Goal: Information Seeking & Learning: Learn about a topic

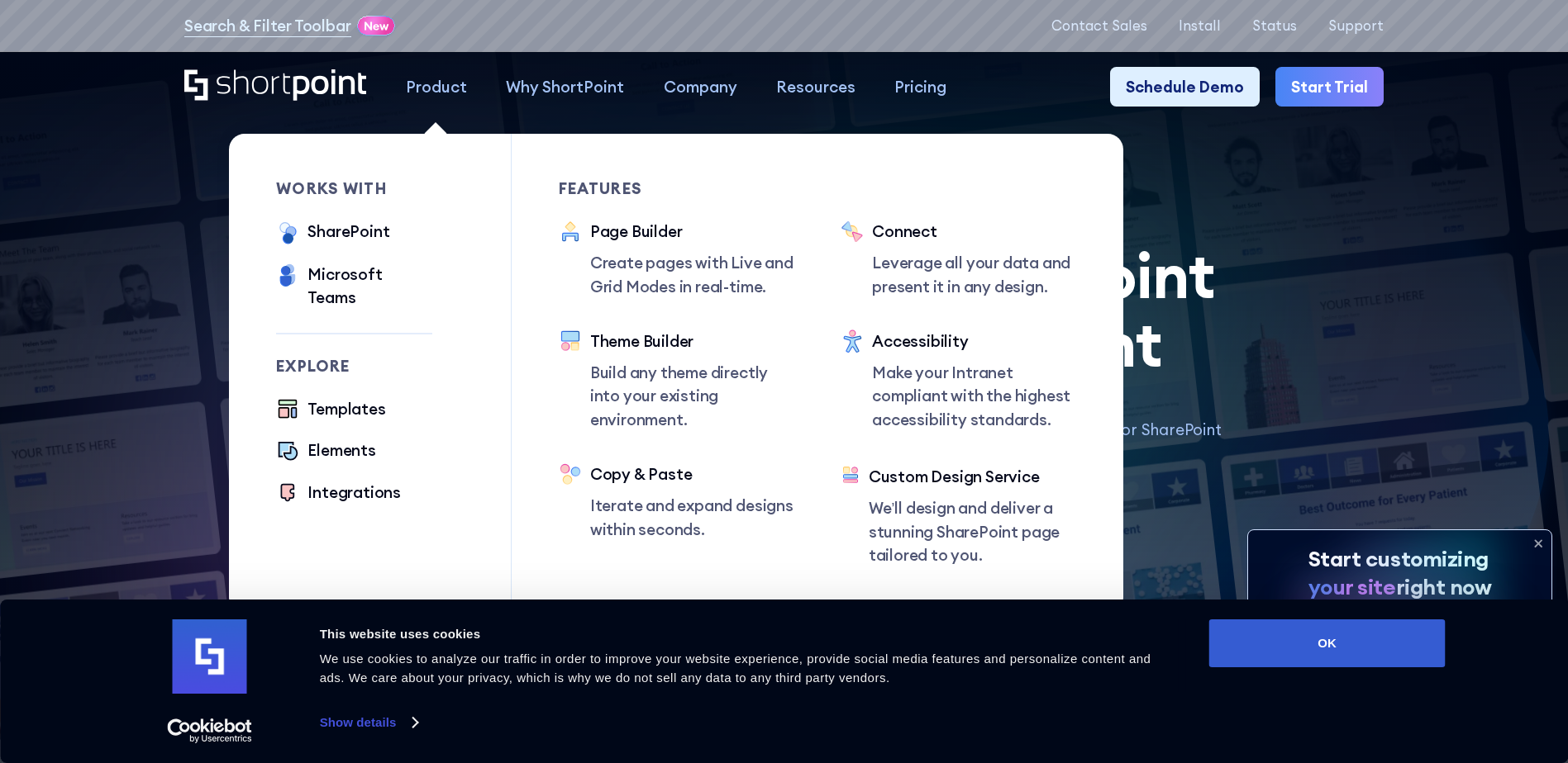
click at [460, 90] on div "Product" at bounding box center [436, 87] width 61 height 23
click at [326, 235] on div "SharePoint" at bounding box center [348, 231] width 82 height 23
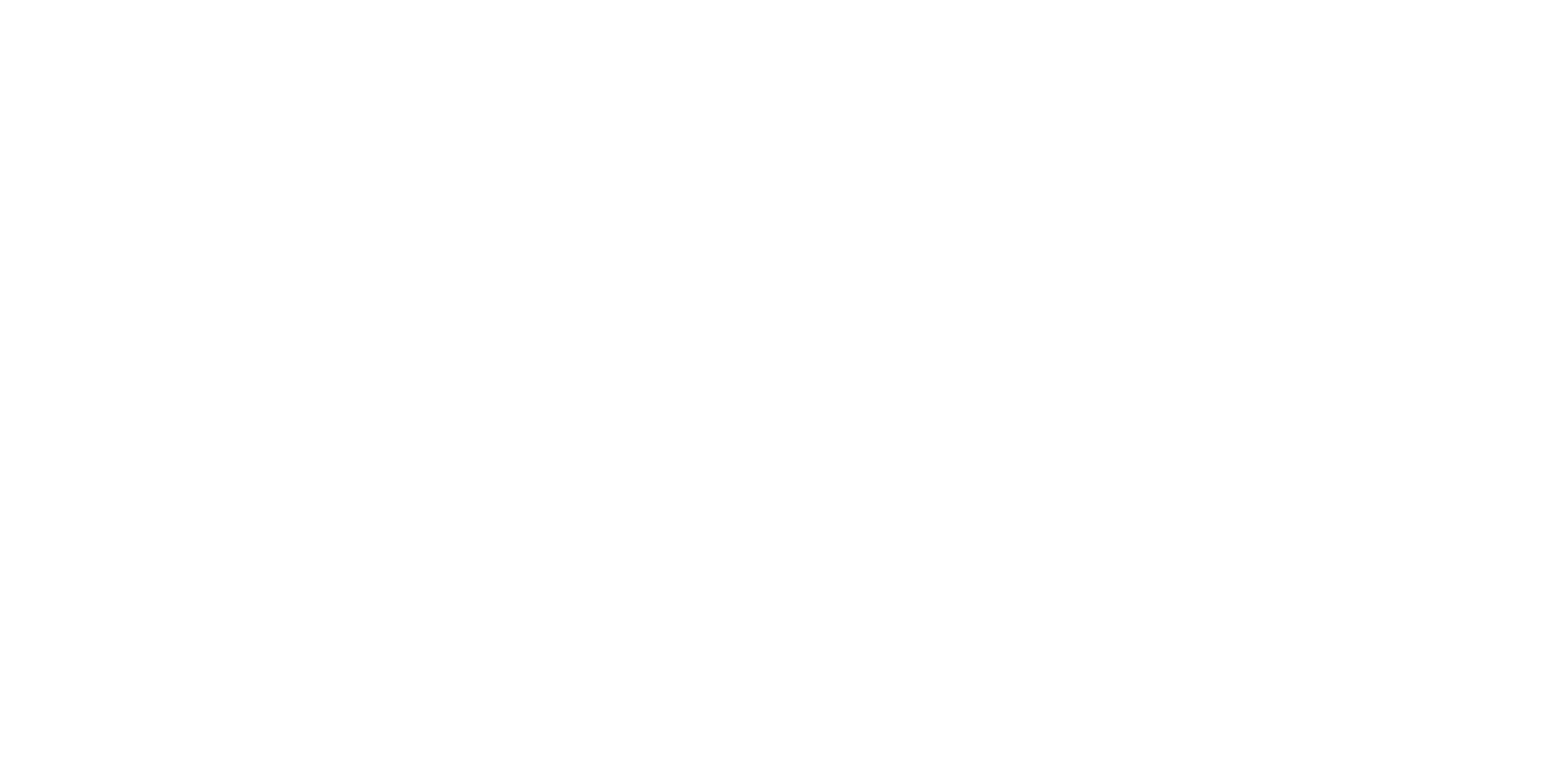
drag, startPoint x: 680, startPoint y: 206, endPoint x: 680, endPoint y: 191, distance: 15.0
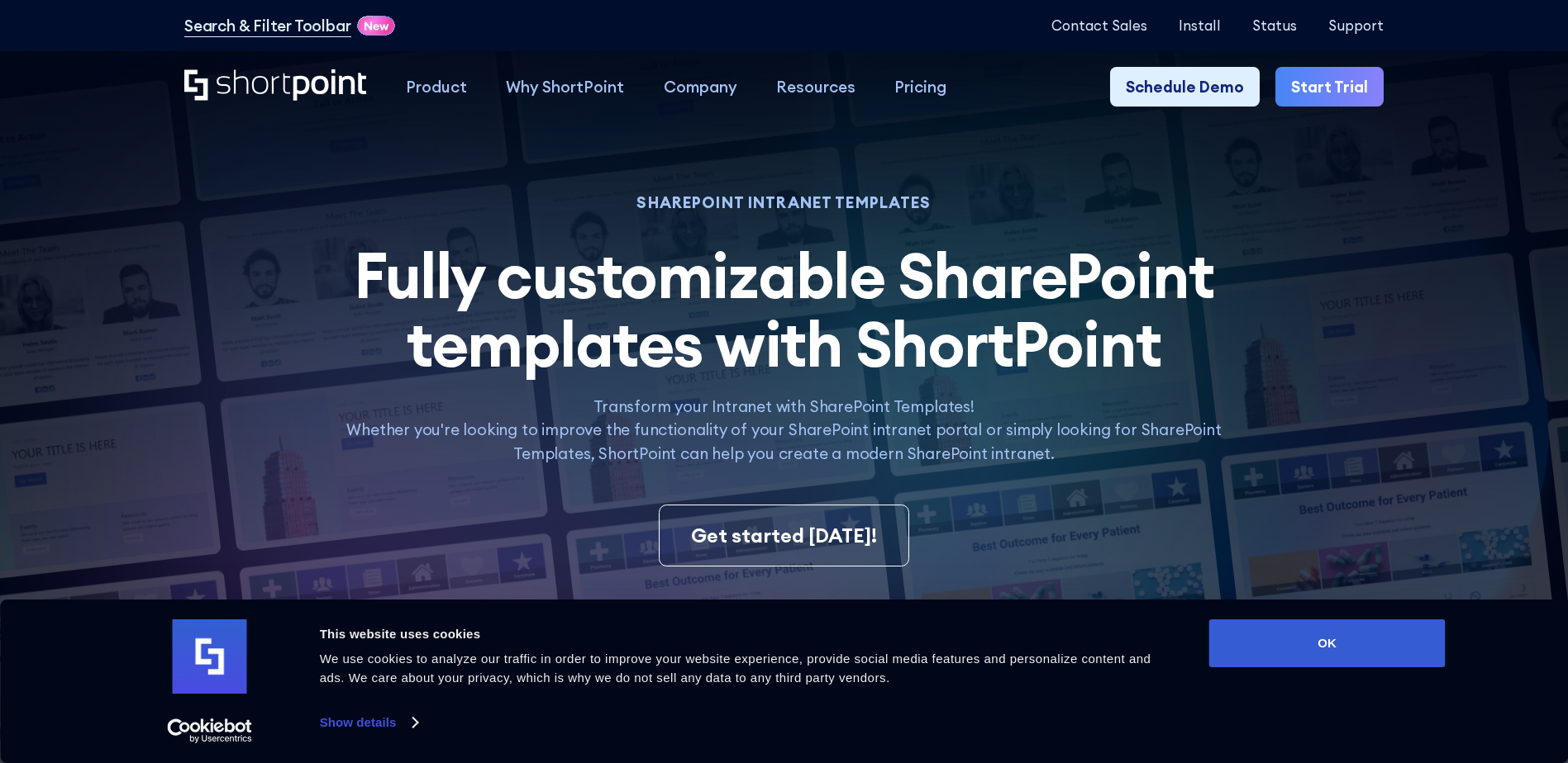
drag, startPoint x: 1388, startPoint y: 643, endPoint x: 1336, endPoint y: 603, distance: 65.6
click at [1385, 643] on button "OK" at bounding box center [1327, 643] width 237 height 48
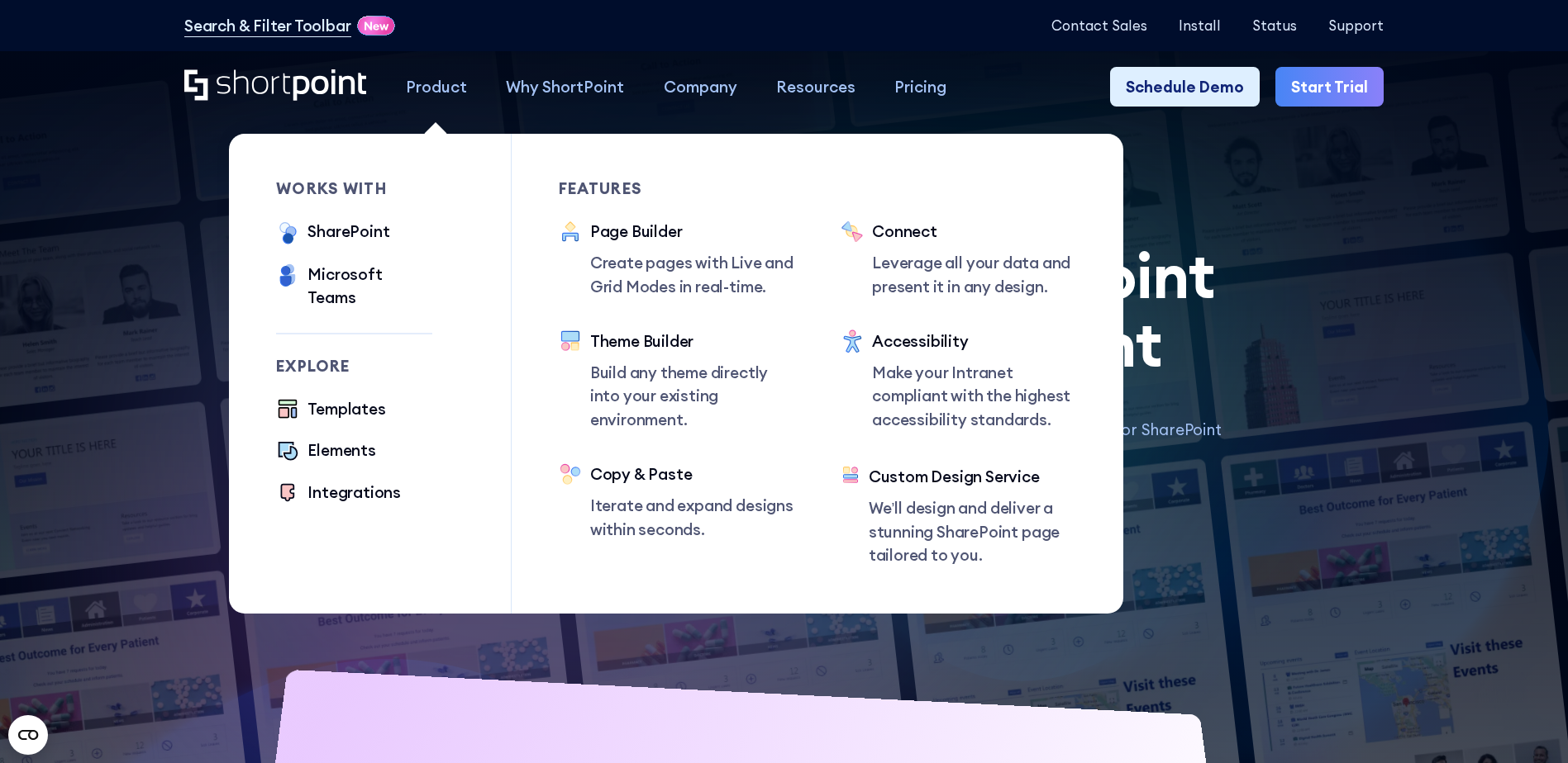
click at [420, 79] on div "Product" at bounding box center [436, 87] width 61 height 23
click at [352, 397] on div "Templates" at bounding box center [346, 409] width 78 height 23
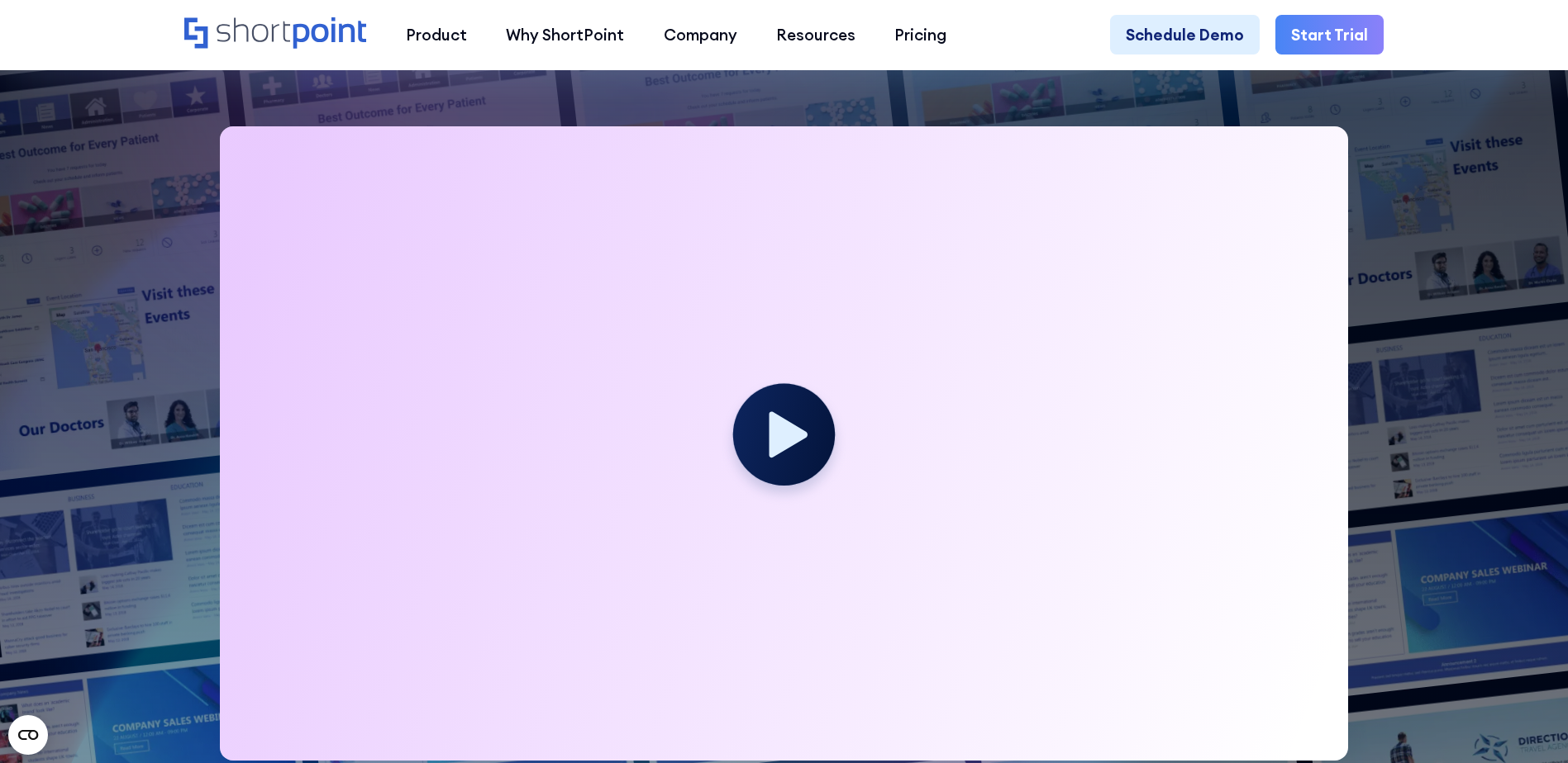
scroll to position [495, 0]
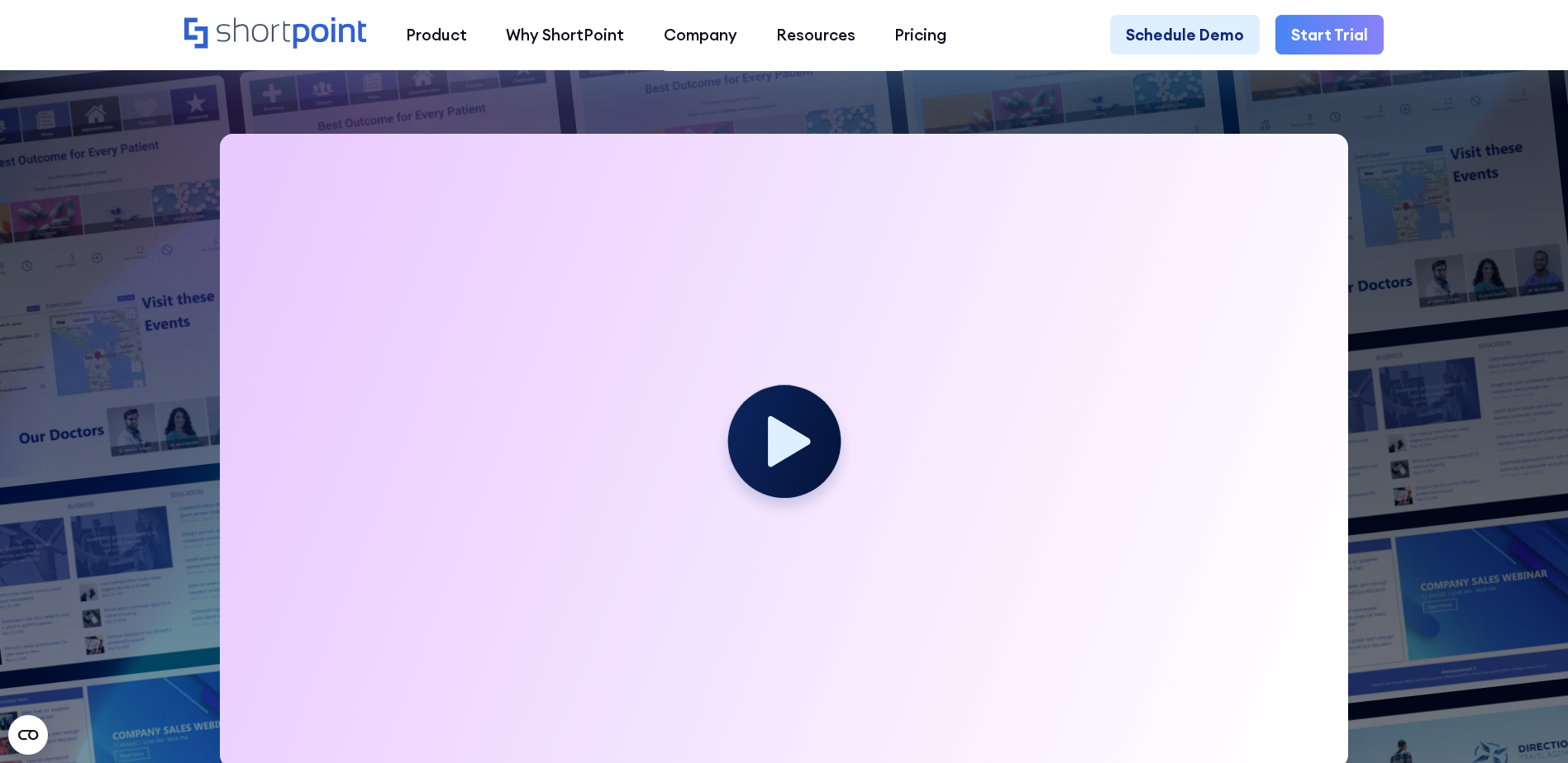
click at [790, 435] on icon at bounding box center [788, 441] width 42 height 51
click at [782, 438] on icon at bounding box center [788, 441] width 42 height 51
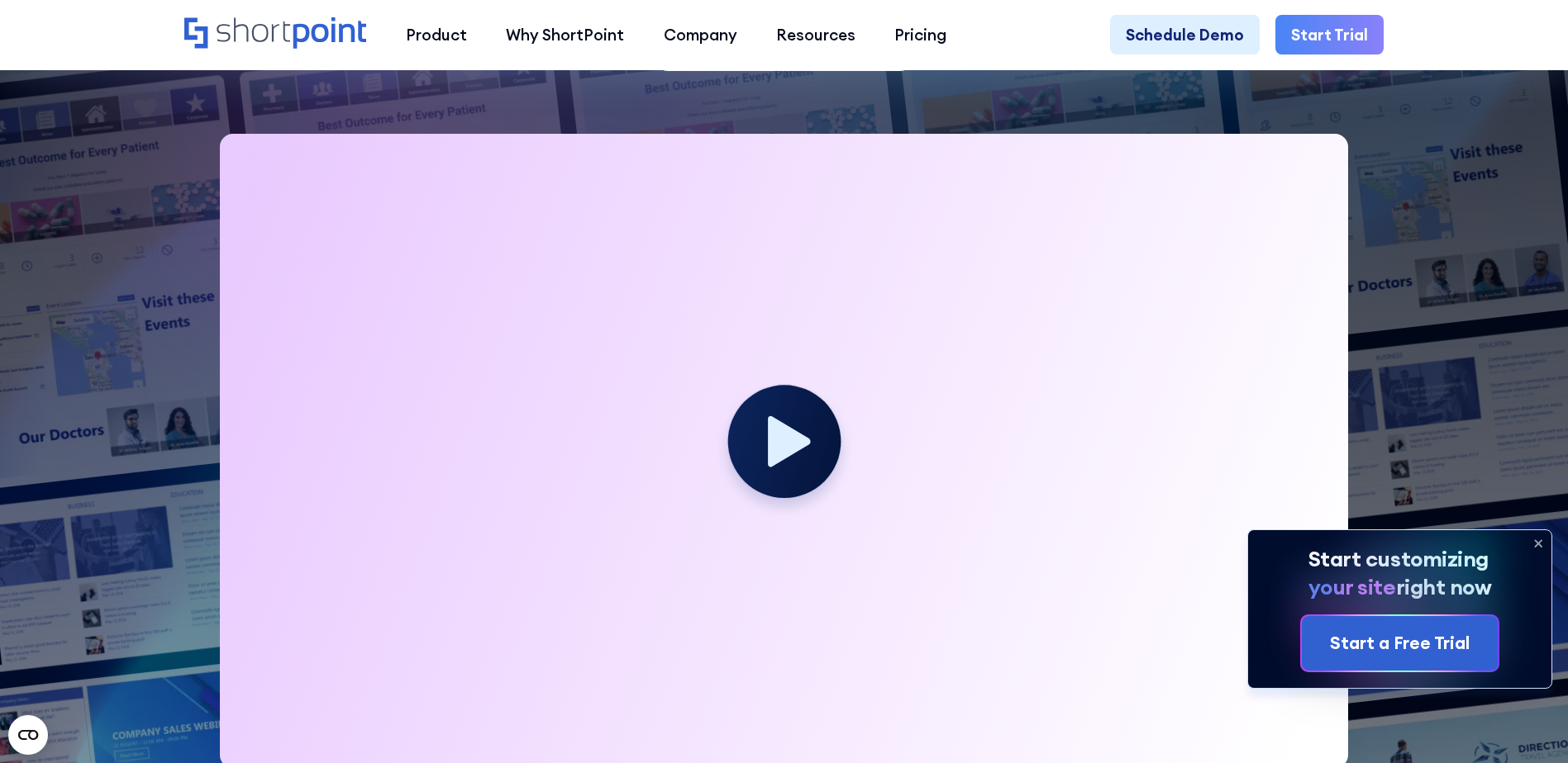
click at [799, 438] on circle at bounding box center [783, 441] width 113 height 112
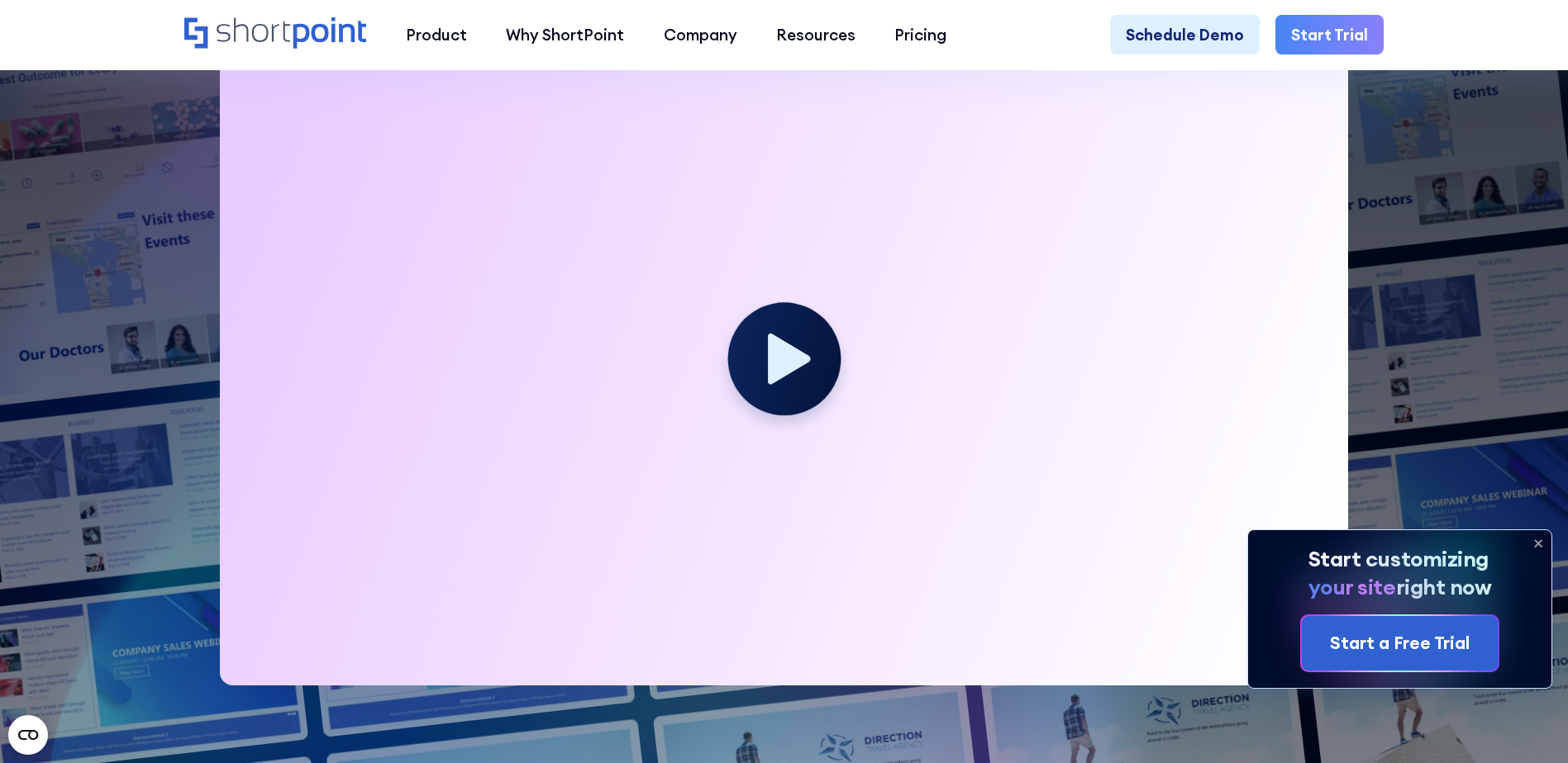
click at [776, 377] on icon at bounding box center [788, 358] width 42 height 51
click at [1540, 540] on icon at bounding box center [1538, 543] width 6 height 6
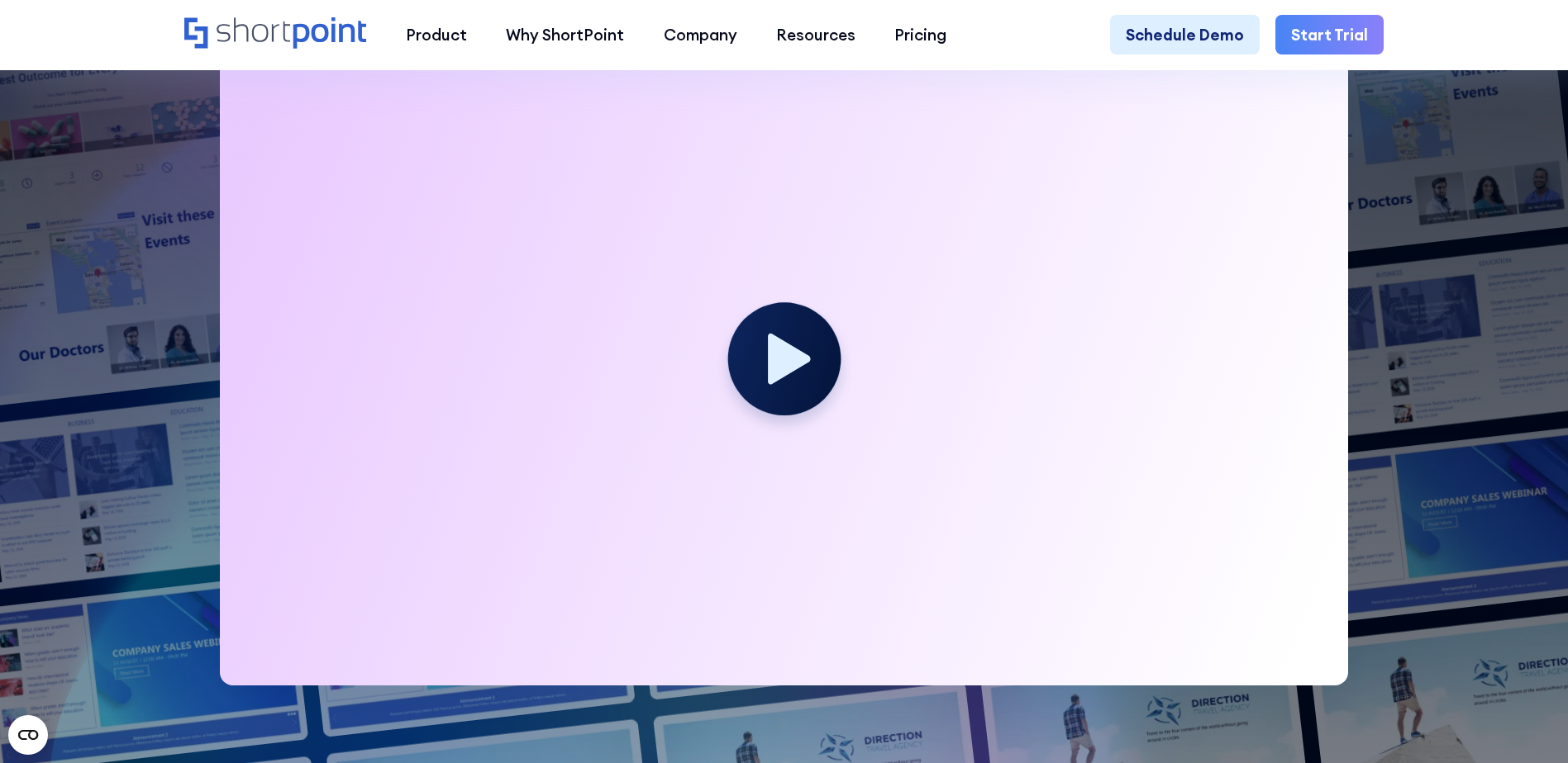
click at [769, 361] on icon at bounding box center [788, 358] width 42 height 51
click at [772, 369] on icon at bounding box center [788, 358] width 42 height 51
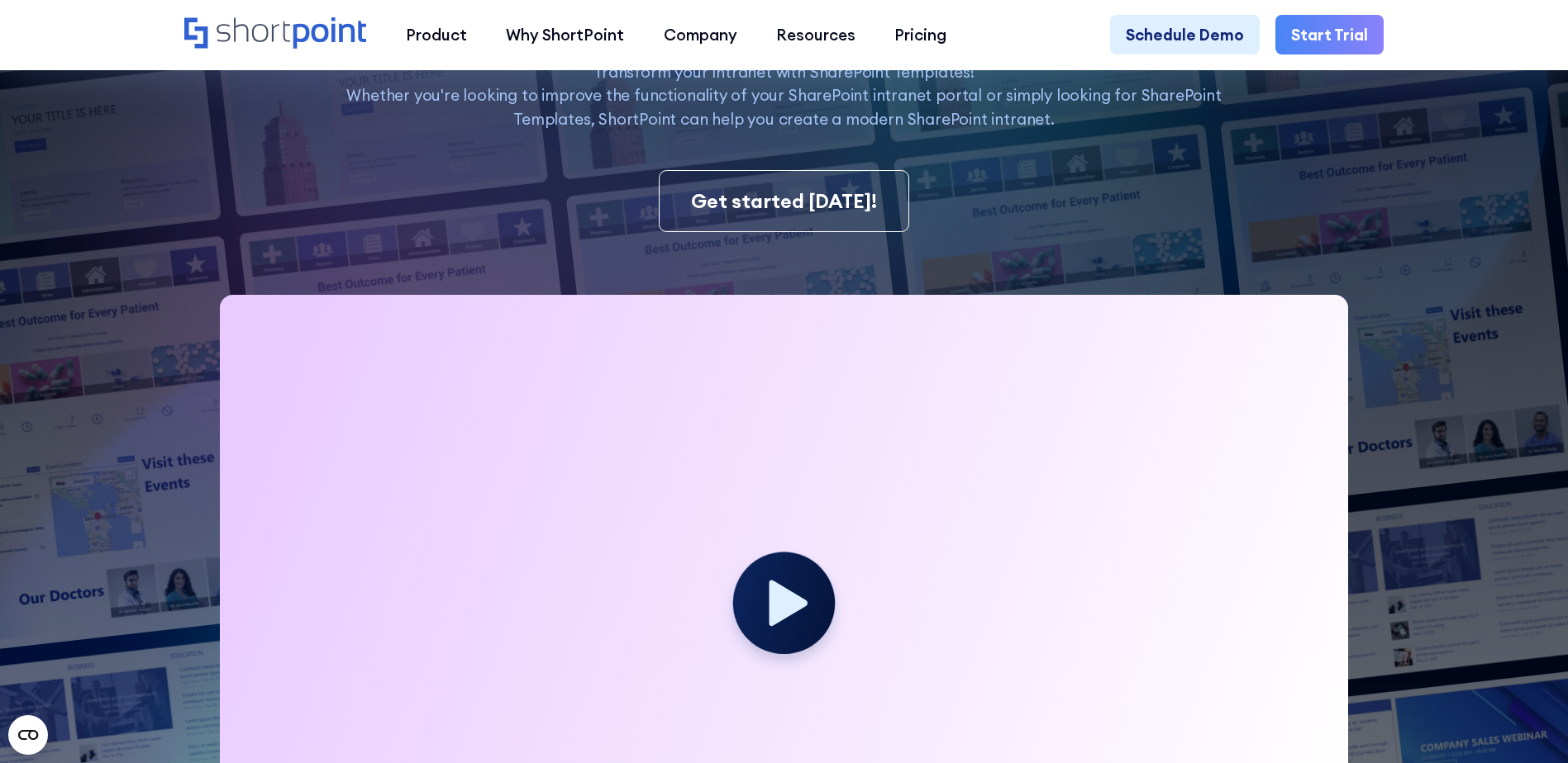
scroll to position [0, 0]
